Goal: Check status: Check status

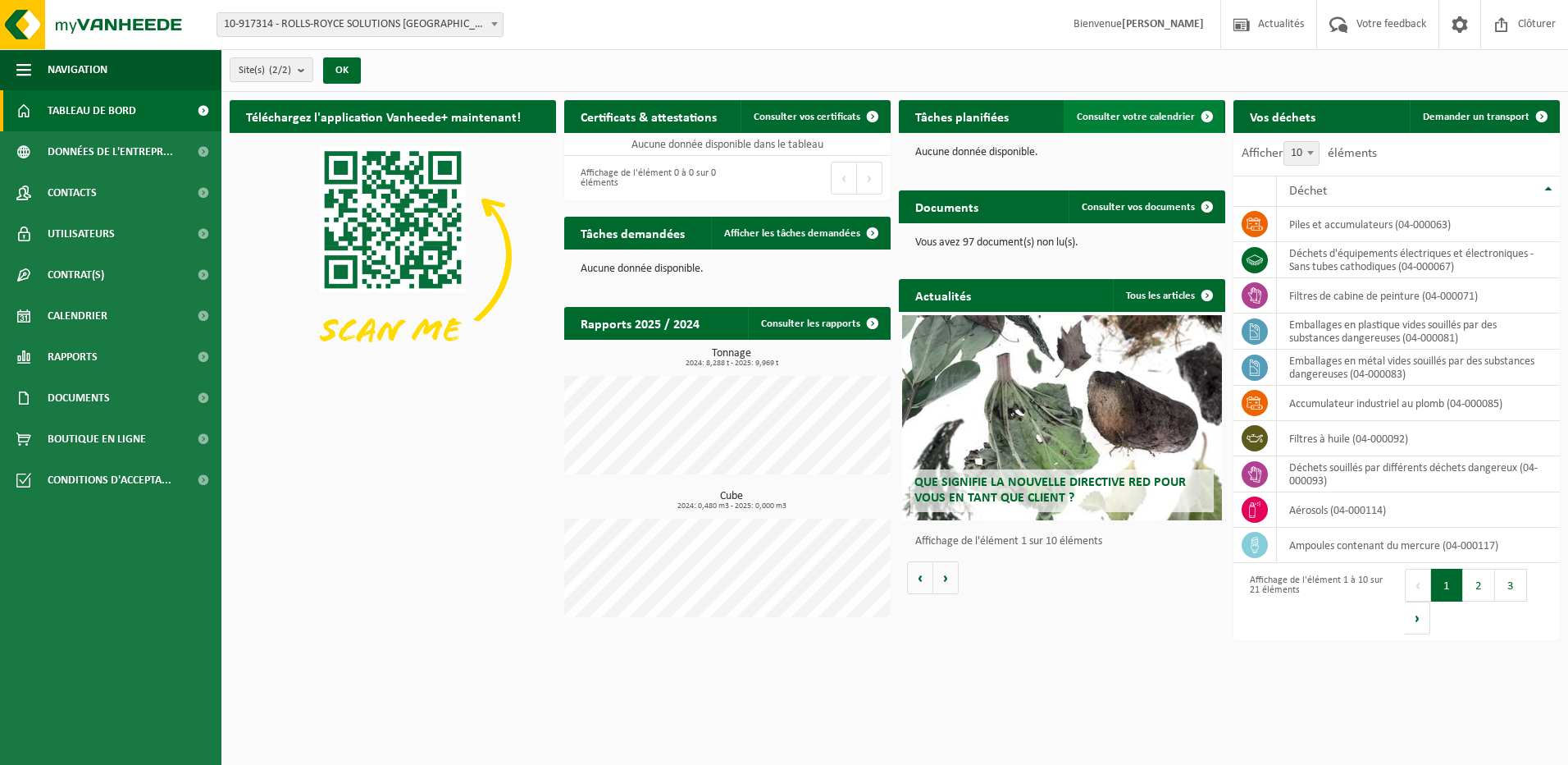
click at [1082, 118] on span "Consulter votre calendrier" at bounding box center [1135, 116] width 118 height 11
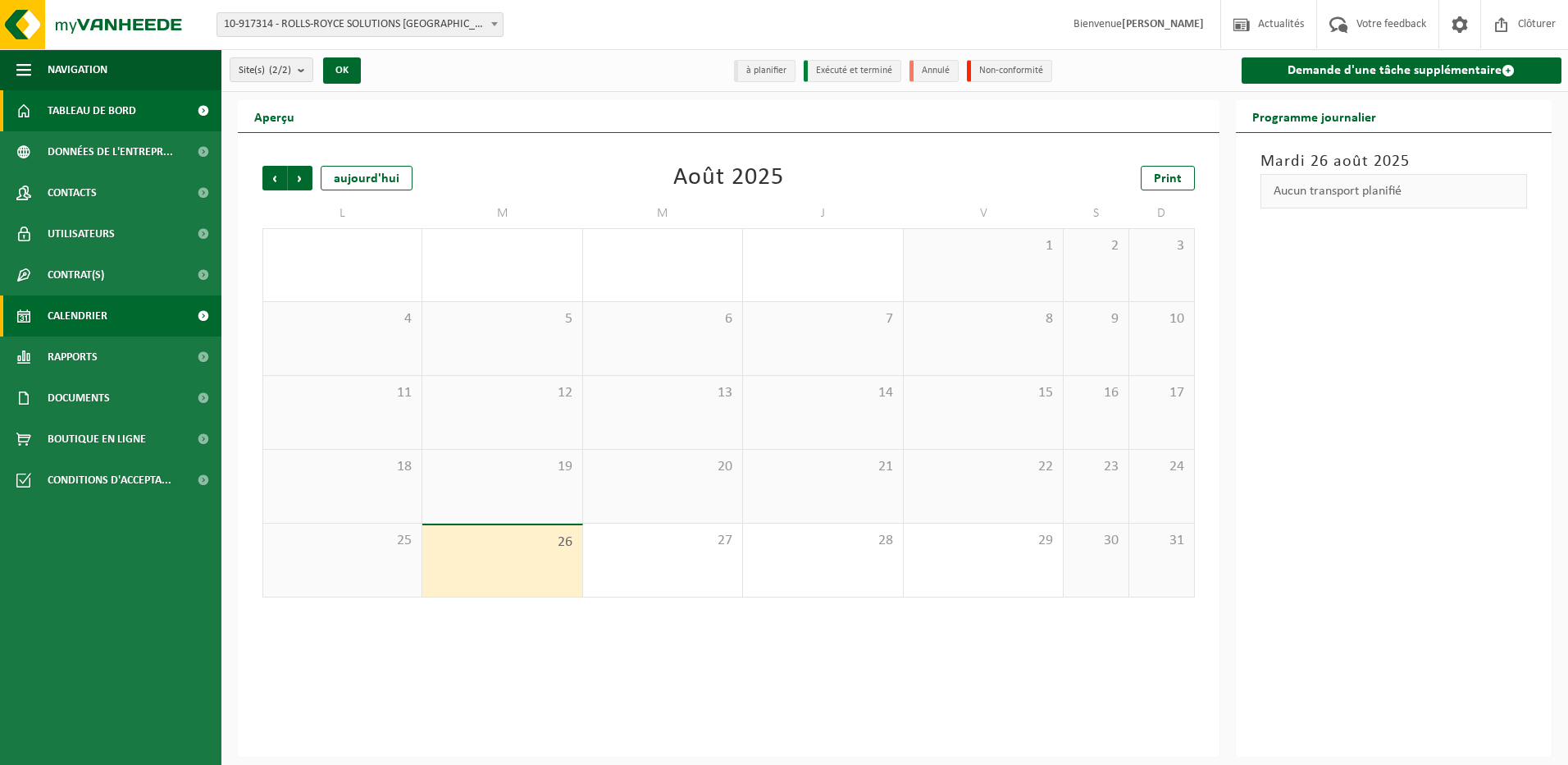
click at [86, 112] on span "Tableau de bord" at bounding box center [92, 111] width 88 height 41
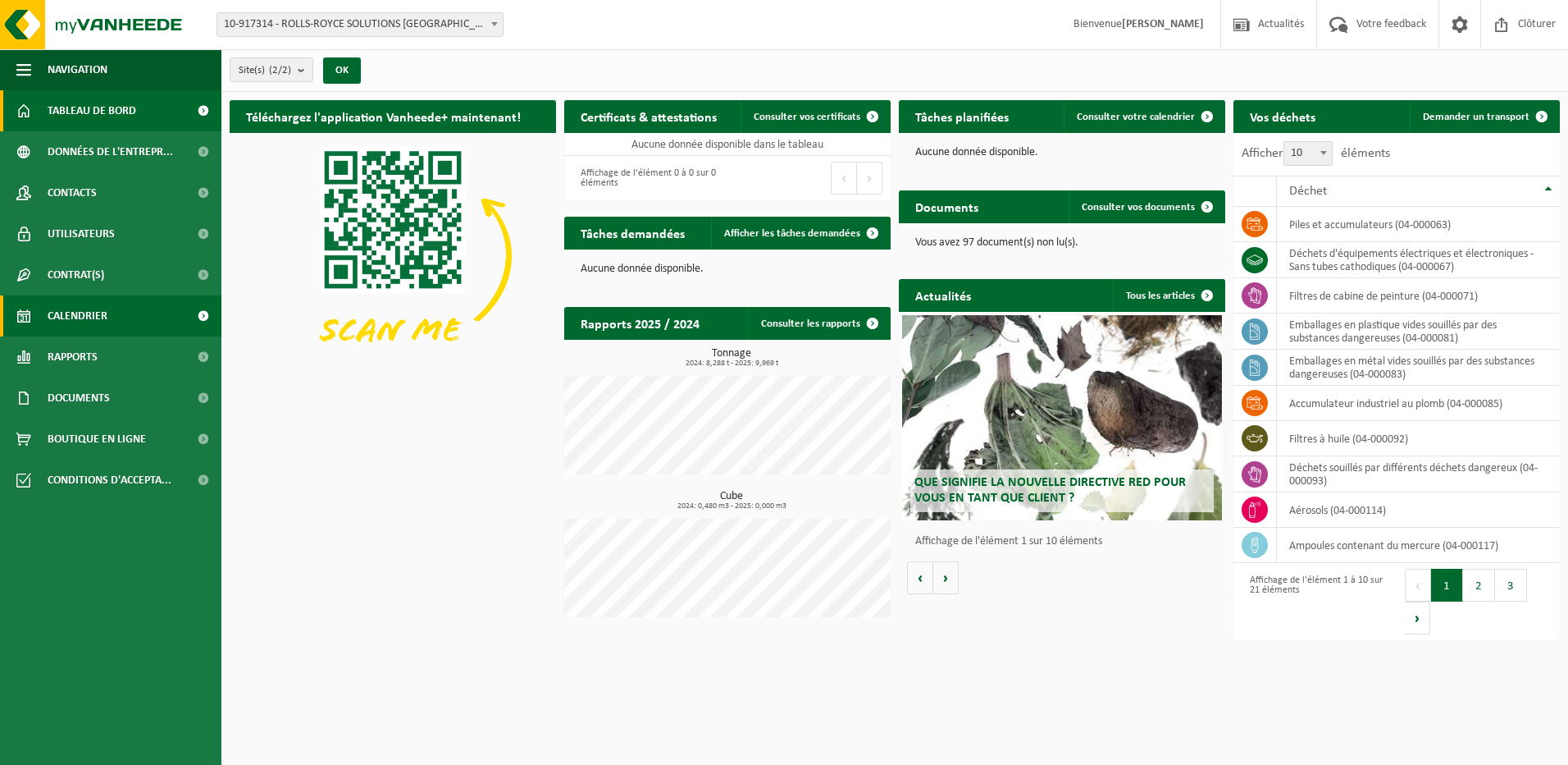
click at [73, 313] on span "Calendrier" at bounding box center [78, 316] width 59 height 41
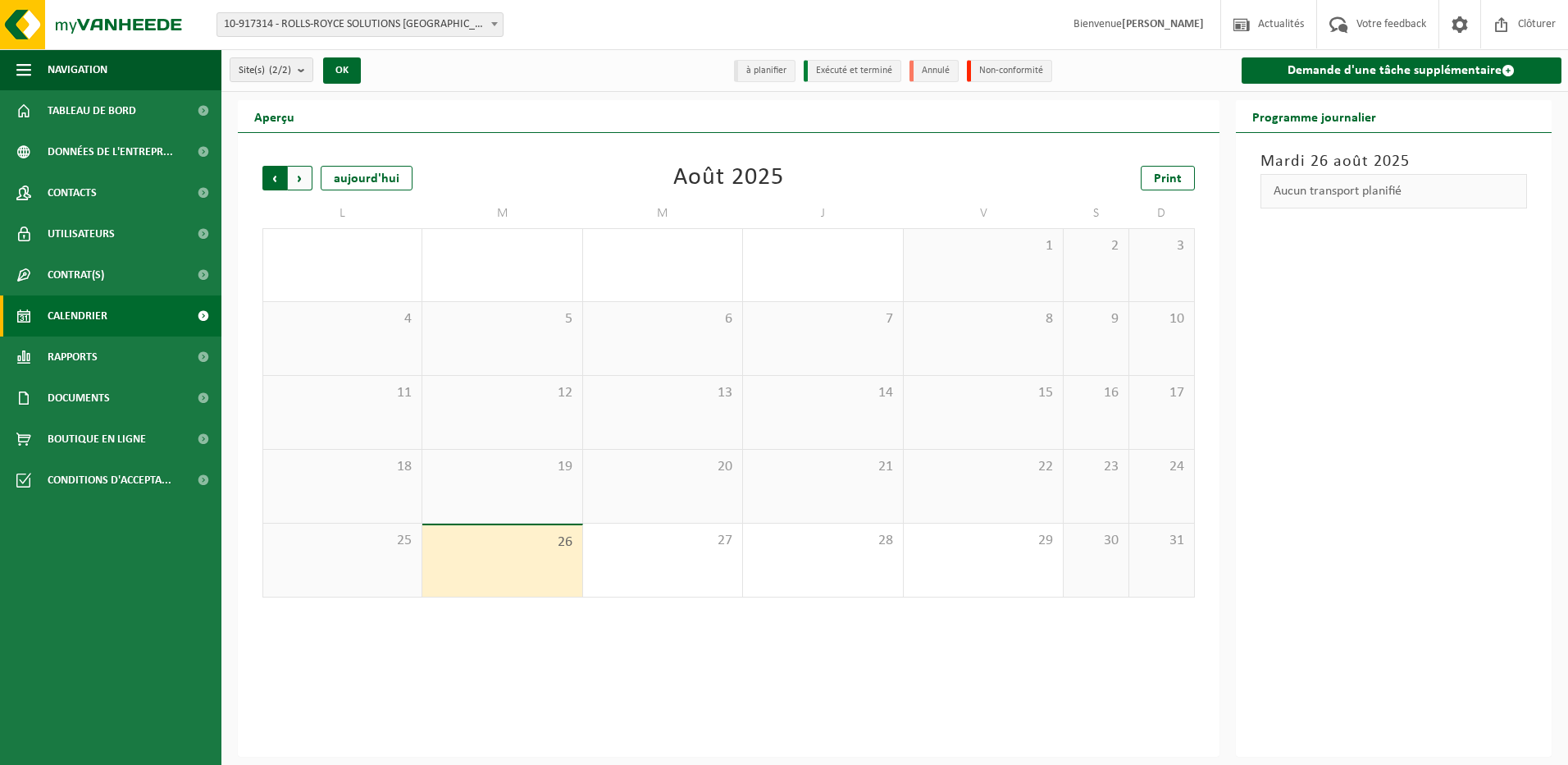
click at [295, 184] on span "Suivant" at bounding box center [301, 178] width 25 height 25
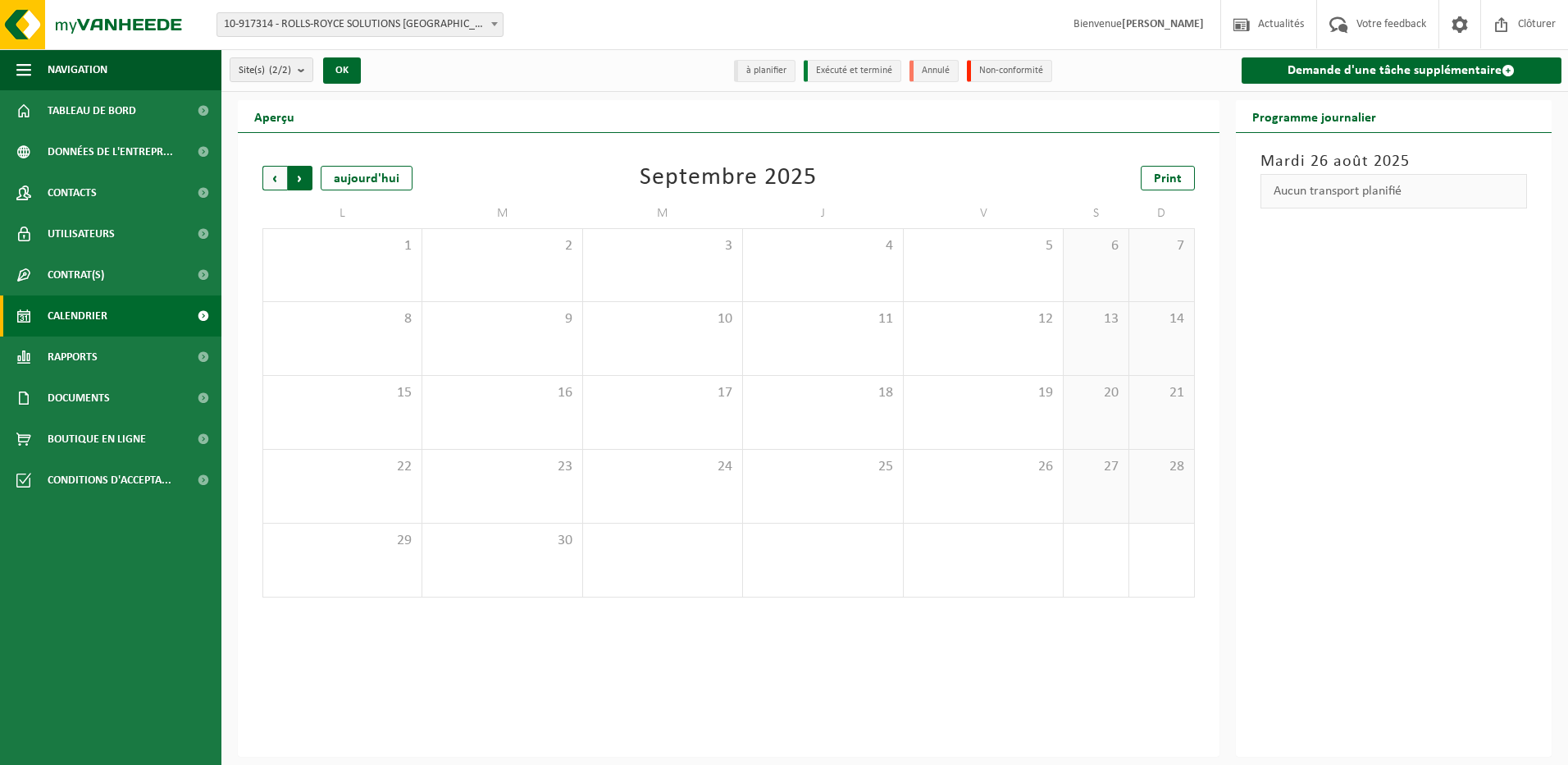
click at [276, 183] on span "Précédent" at bounding box center [275, 178] width 25 height 25
